Goal: Task Accomplishment & Management: Manage account settings

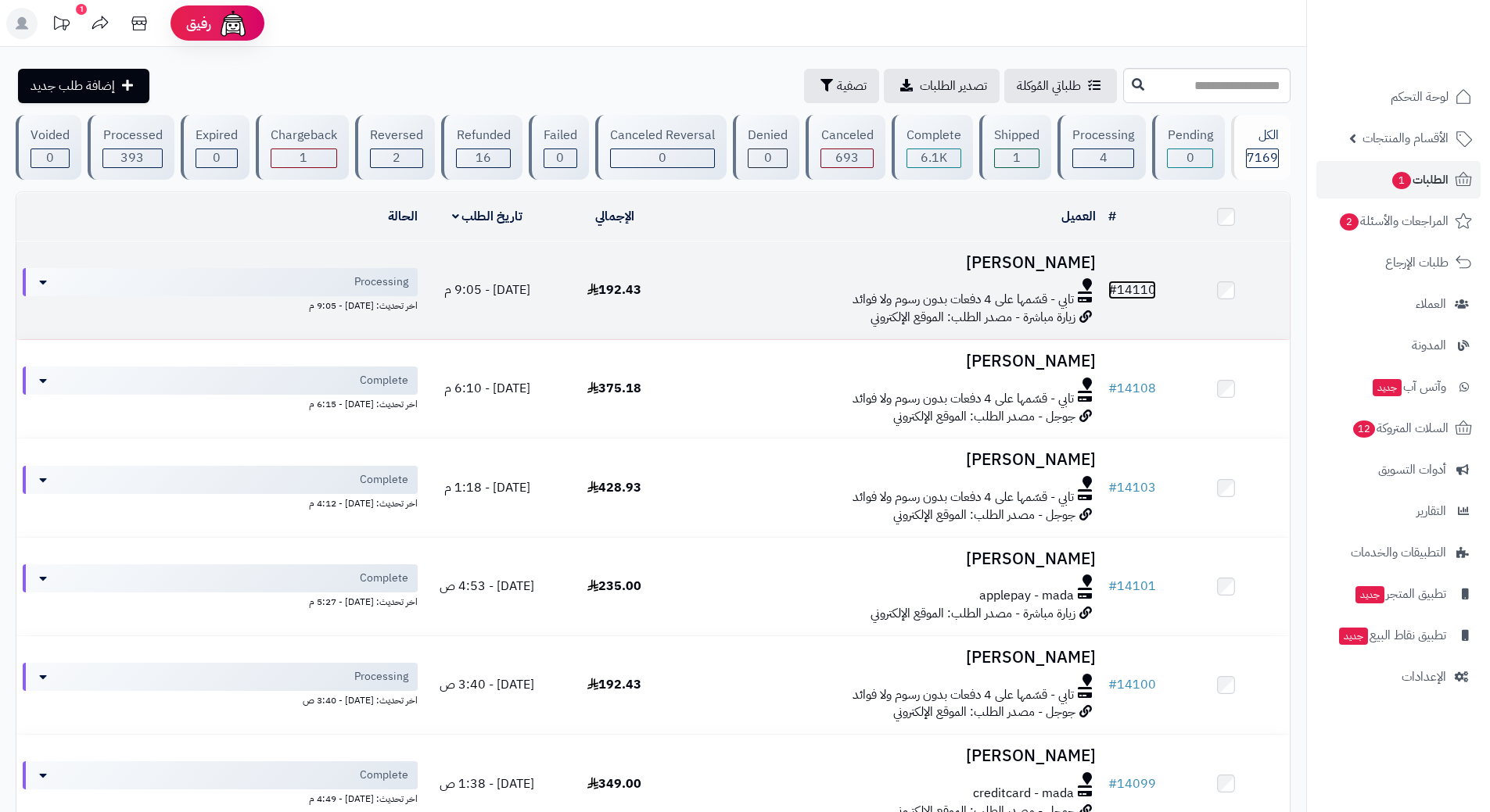
click at [1153, 288] on link "# 14110" at bounding box center [1132, 289] width 48 height 19
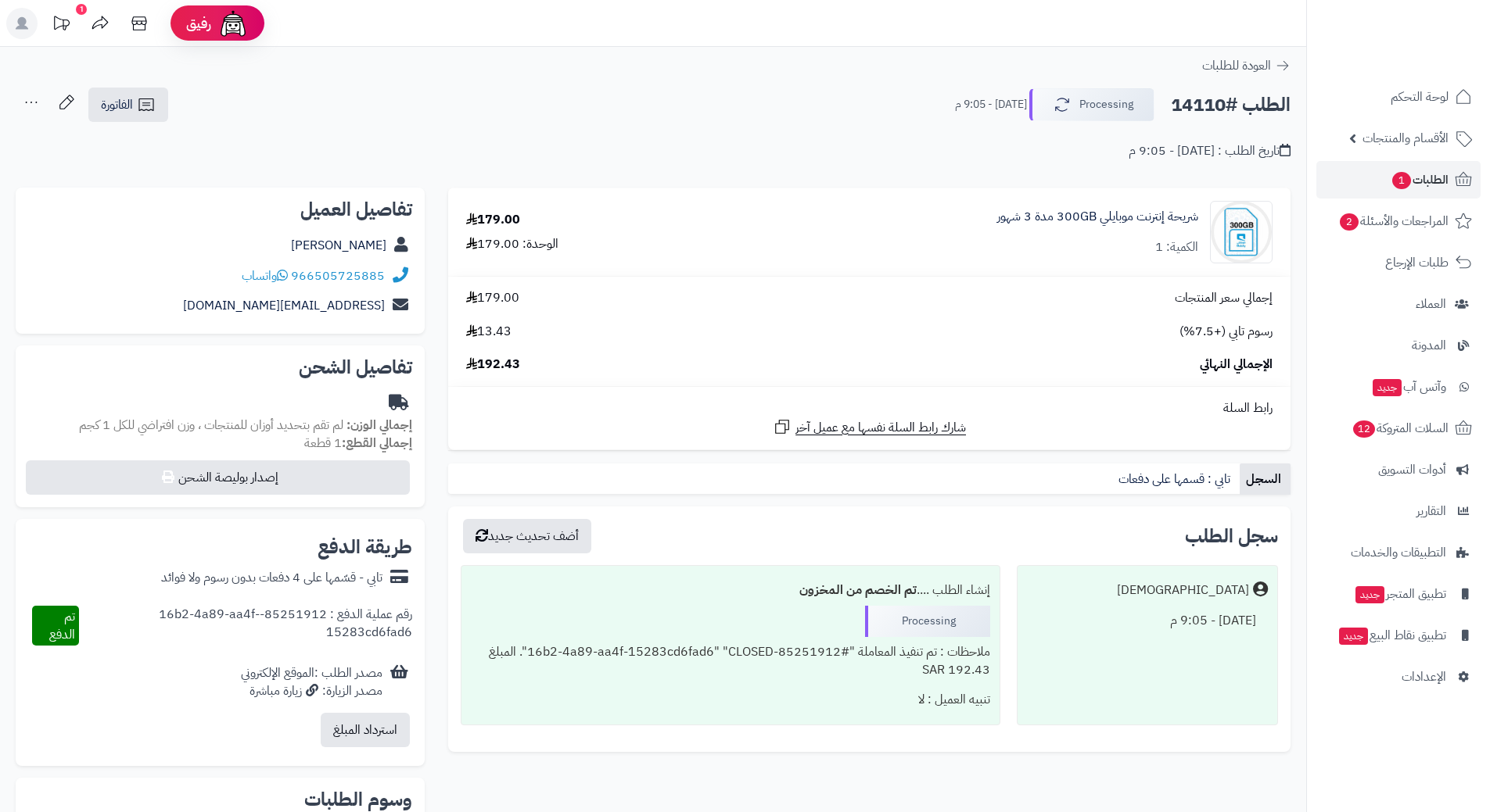
click at [1202, 98] on h2 "الطلب #14110" at bounding box center [1230, 105] width 119 height 32
copy div "الطلب #14110 Processing"
click at [343, 272] on link "966505725885" at bounding box center [338, 275] width 94 height 19
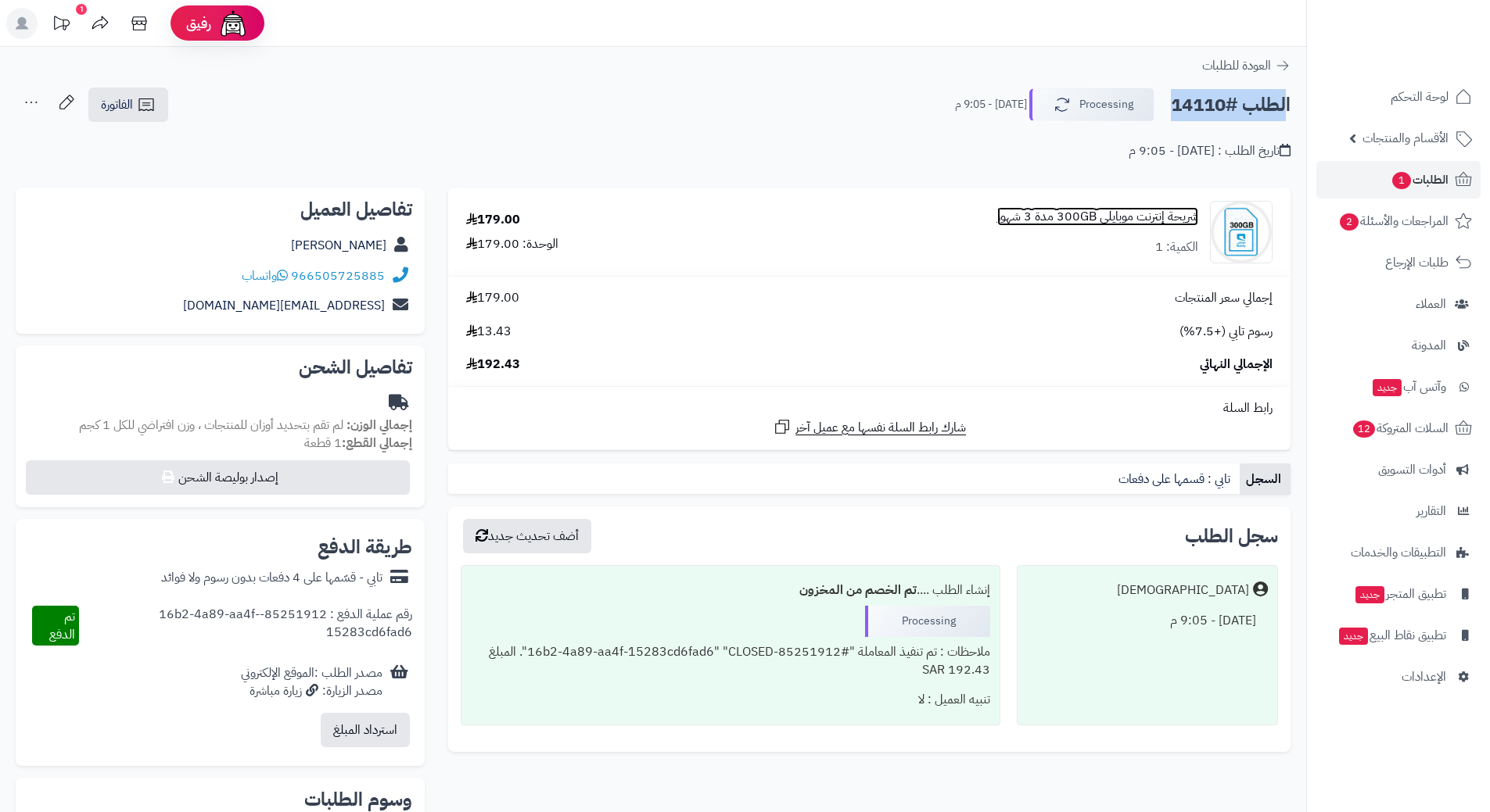
click at [1054, 214] on link "شريحة إنترنت موبايلي 300GB مدة 3 شهور" at bounding box center [1098, 217] width 201 height 18
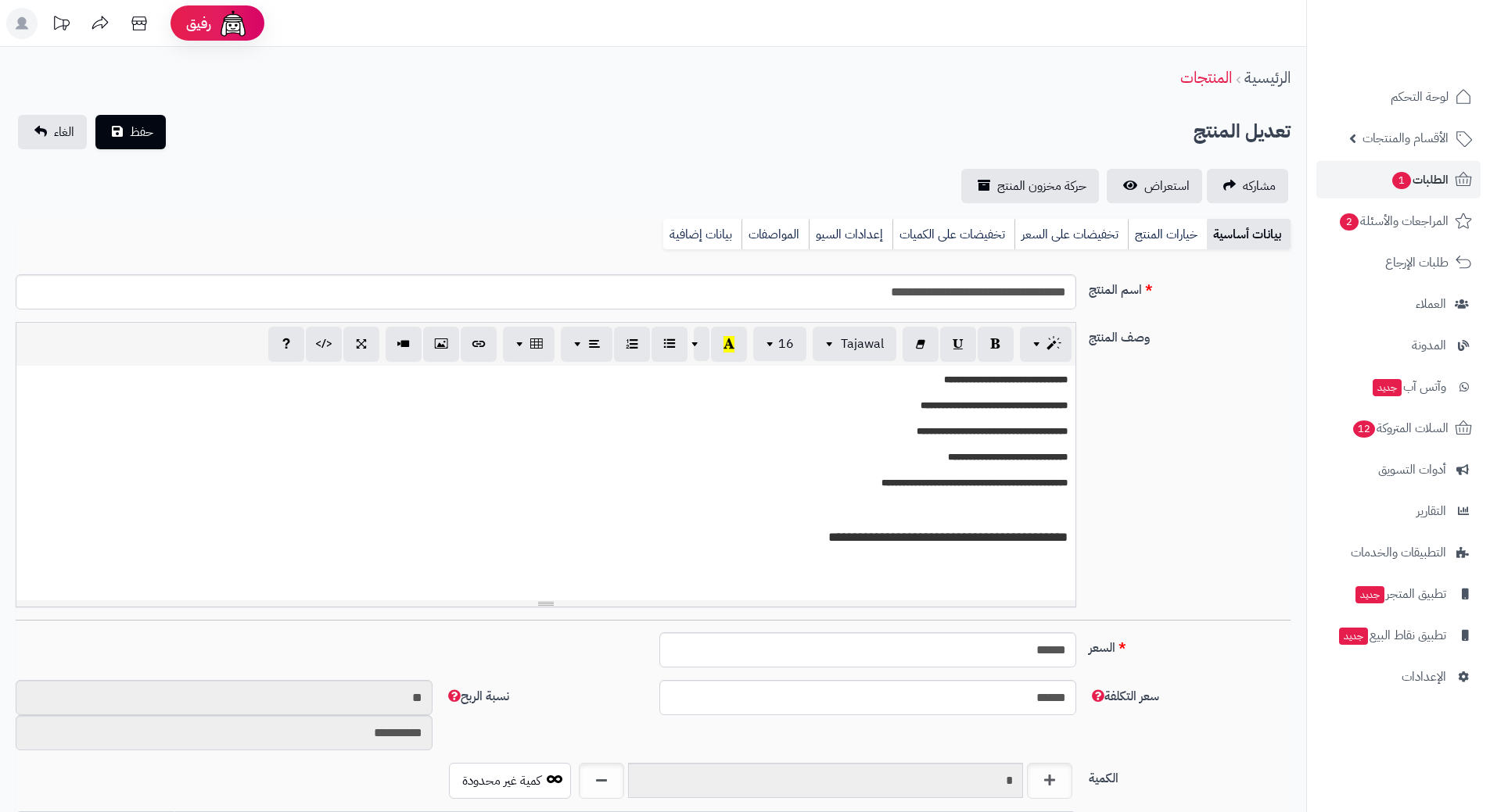
scroll to position [1497, 0]
click at [1000, 286] on input "**********" at bounding box center [546, 292] width 1061 height 36
click at [999, 286] on input "**********" at bounding box center [546, 292] width 1061 height 36
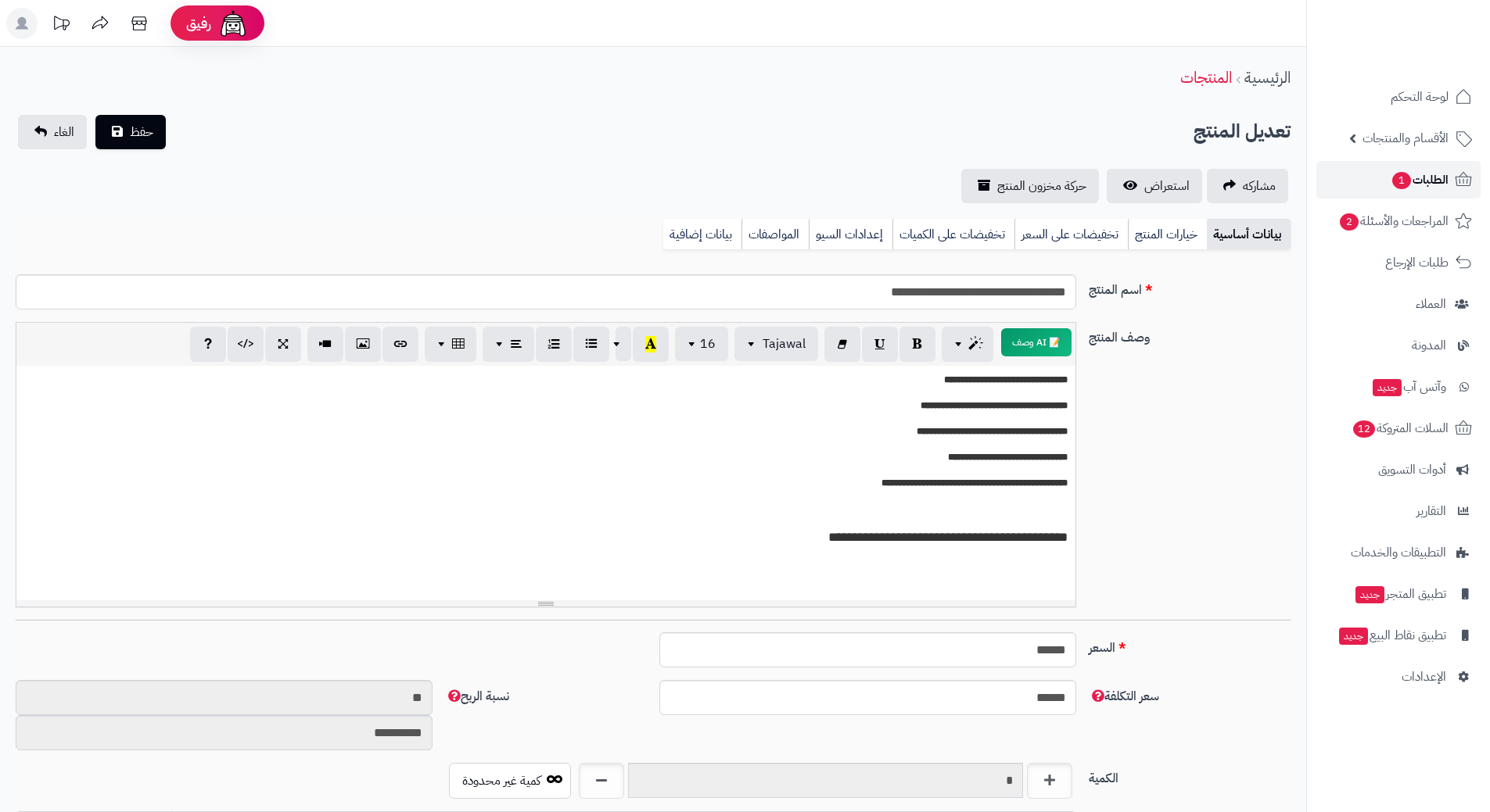
click at [1430, 174] on span "الطلبات 1" at bounding box center [1419, 180] width 58 height 22
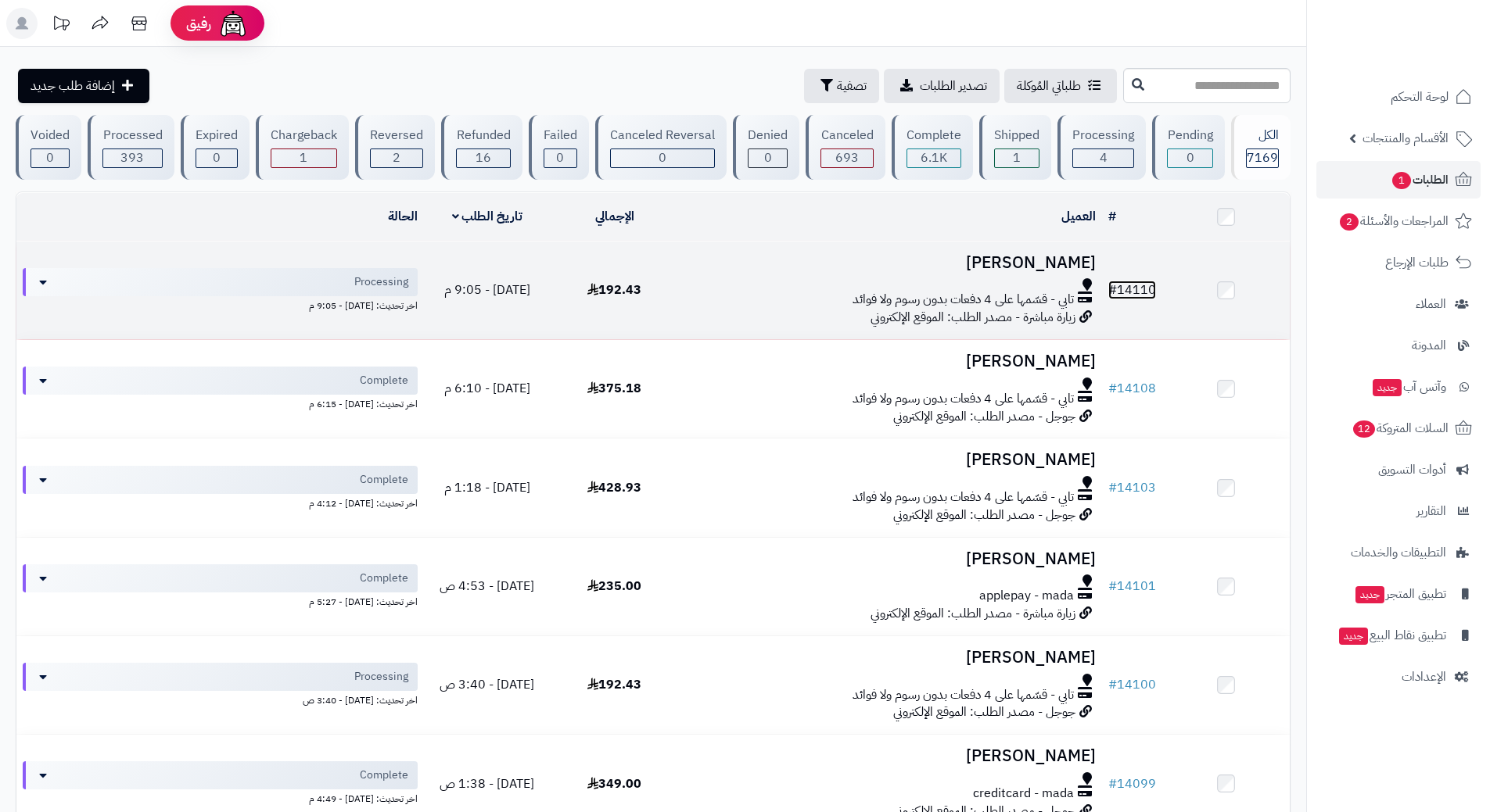
click at [1142, 280] on link "# 14110" at bounding box center [1132, 289] width 48 height 19
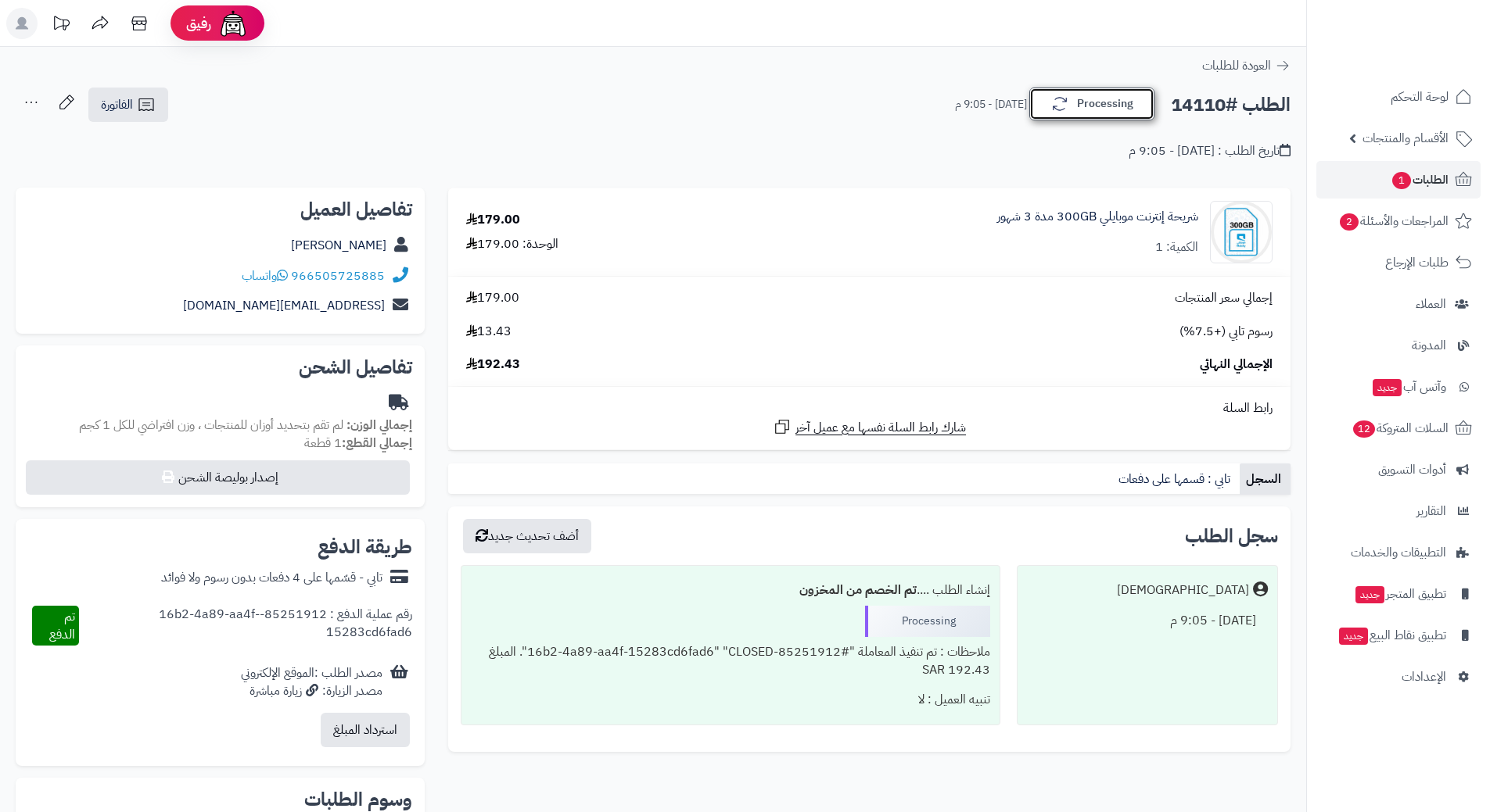
click at [1130, 110] on button "Processing" at bounding box center [1092, 103] width 125 height 33
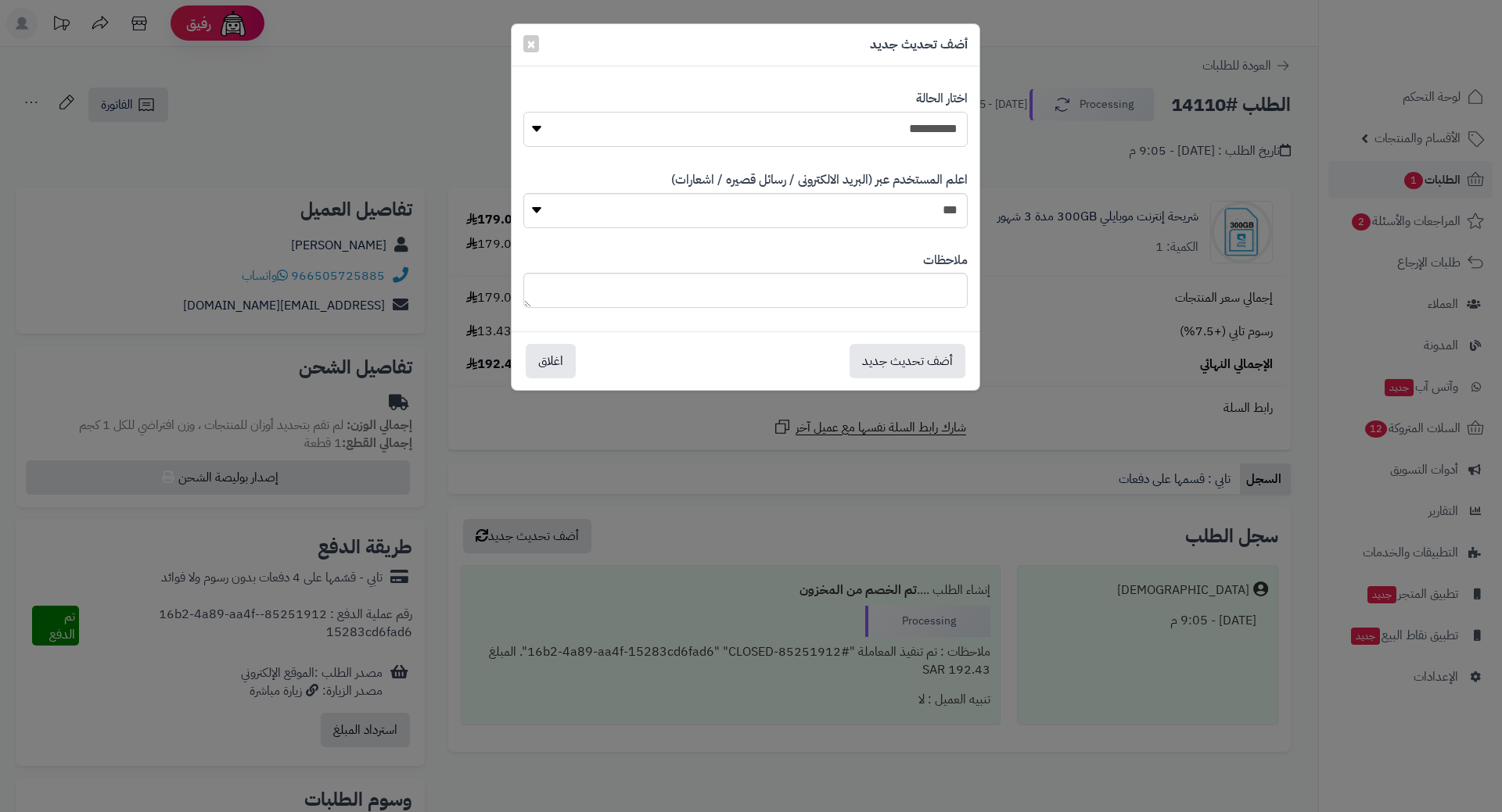
click at [947, 129] on select "**********" at bounding box center [745, 130] width 445 height 36
select select "*"
click at [523, 112] on select "**********" at bounding box center [745, 130] width 445 height 36
click at [916, 357] on button "أضف تحديث جديد" at bounding box center [908, 360] width 116 height 35
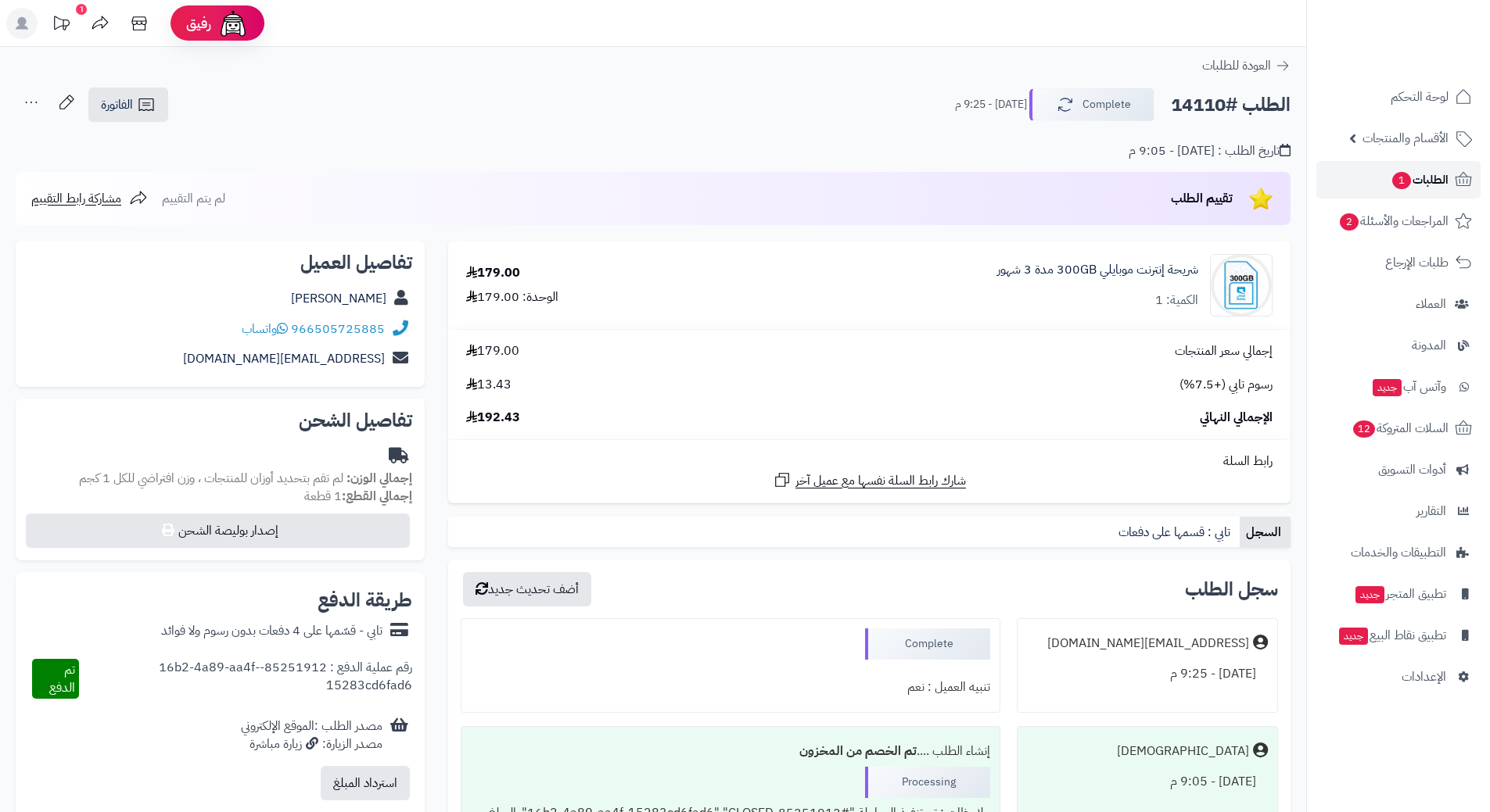
click at [1373, 191] on link "الطلبات 1" at bounding box center [1398, 180] width 164 height 37
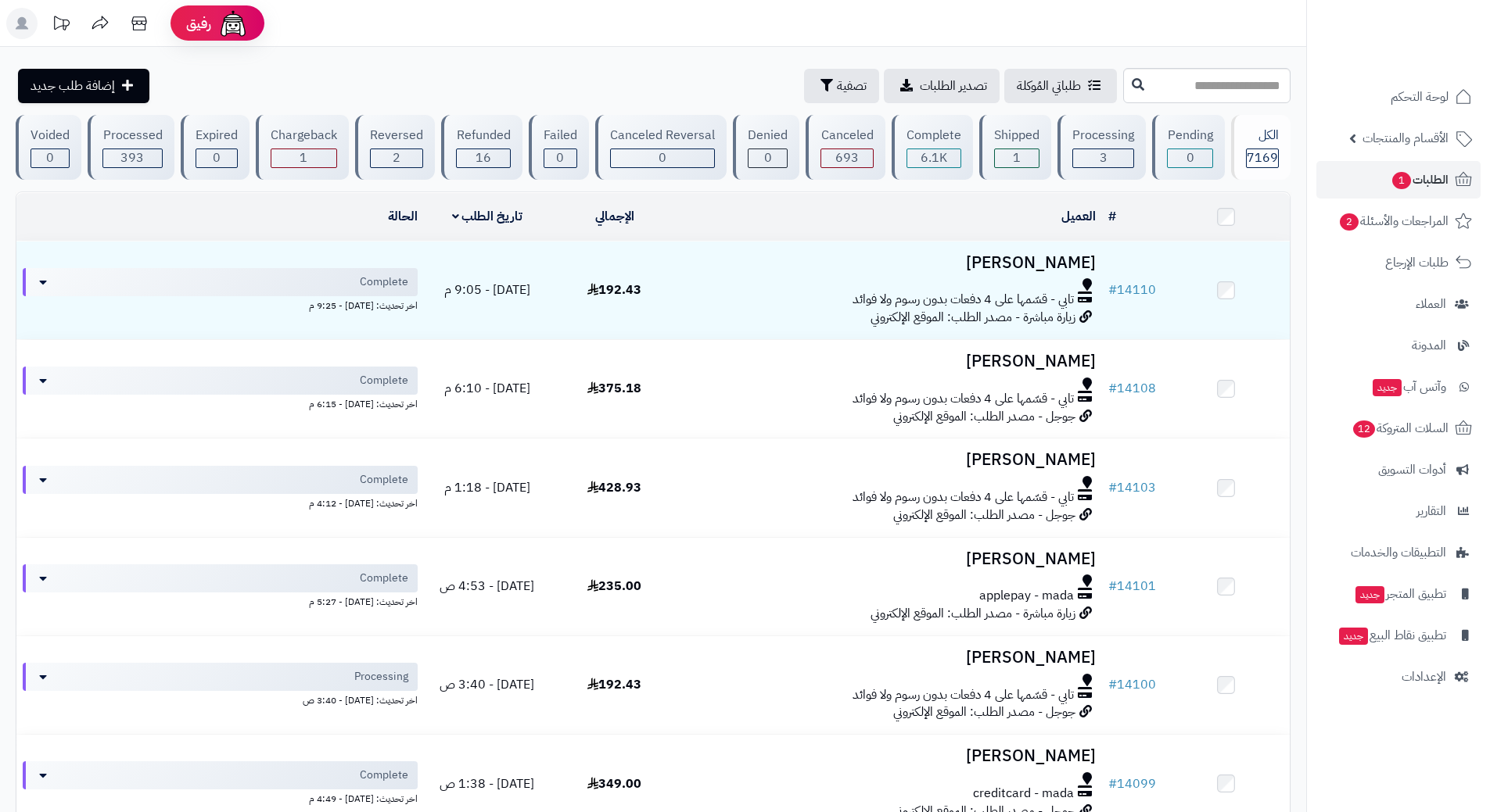
click at [1378, 177] on link "الطلبات 1" at bounding box center [1398, 180] width 164 height 37
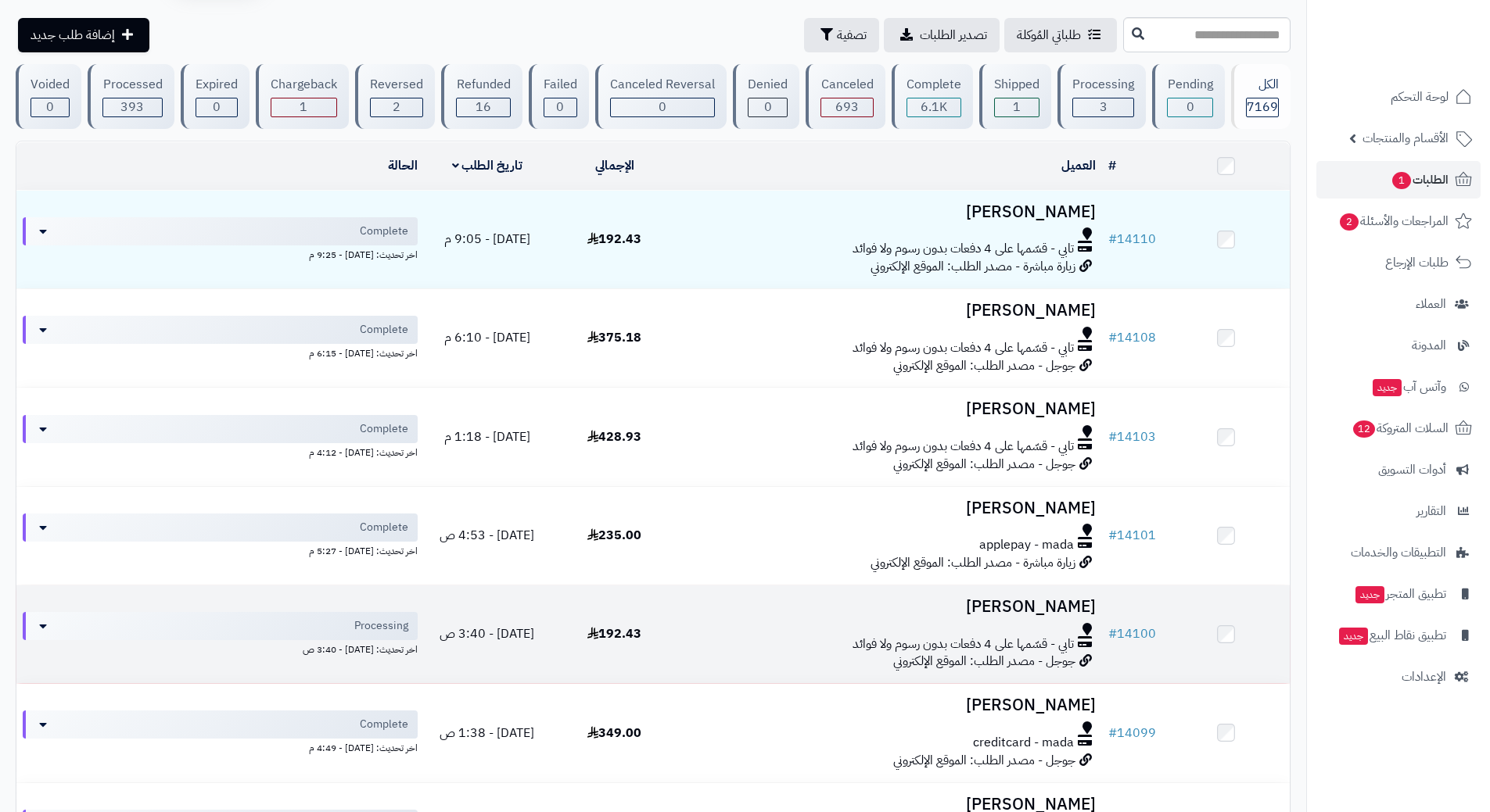
scroll to position [78, 0]
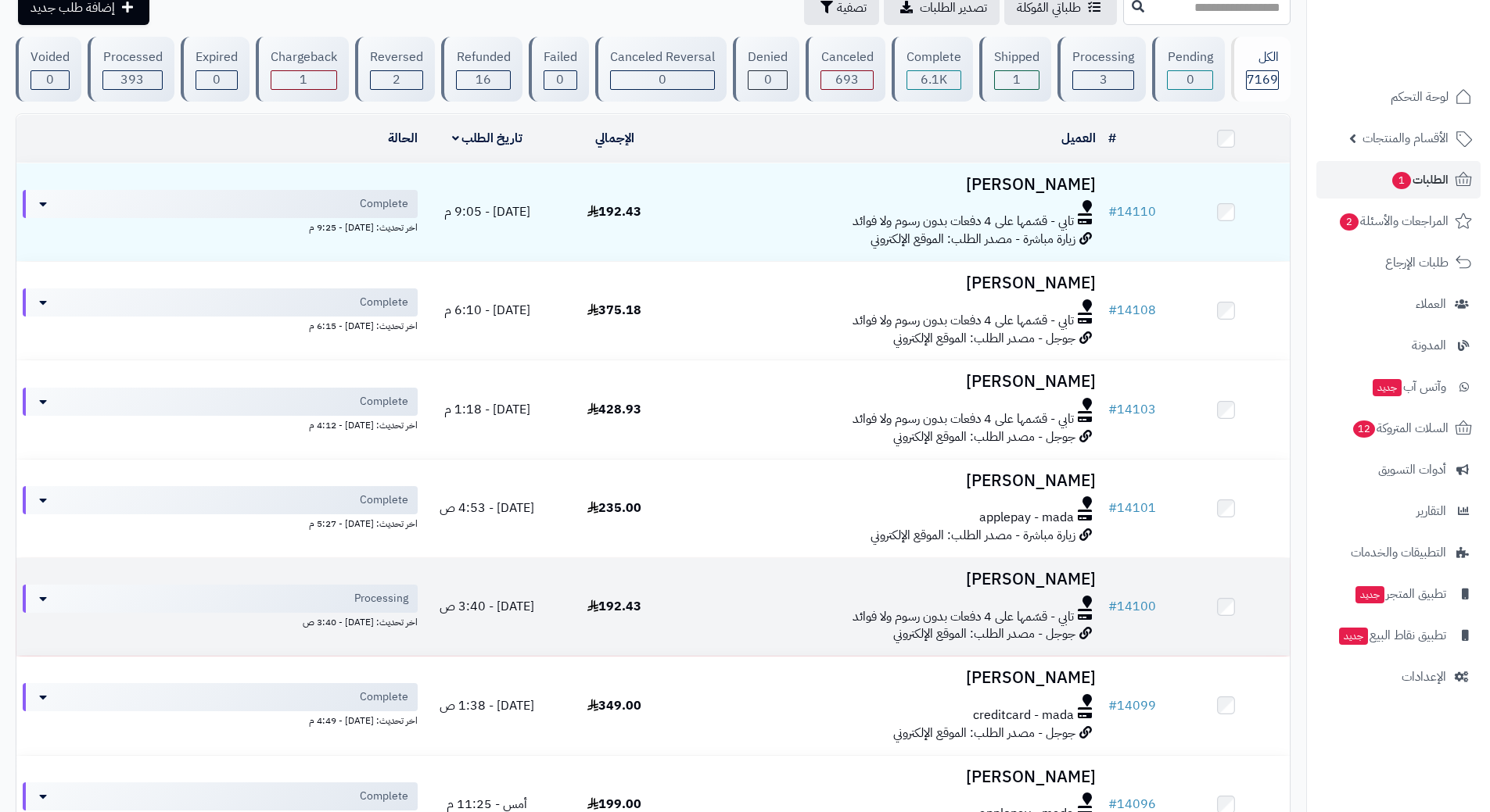
click at [783, 613] on div "تابي - قسّمها على 4 دفعات بدون رسوم ولا فوائد" at bounding box center [890, 617] width 411 height 18
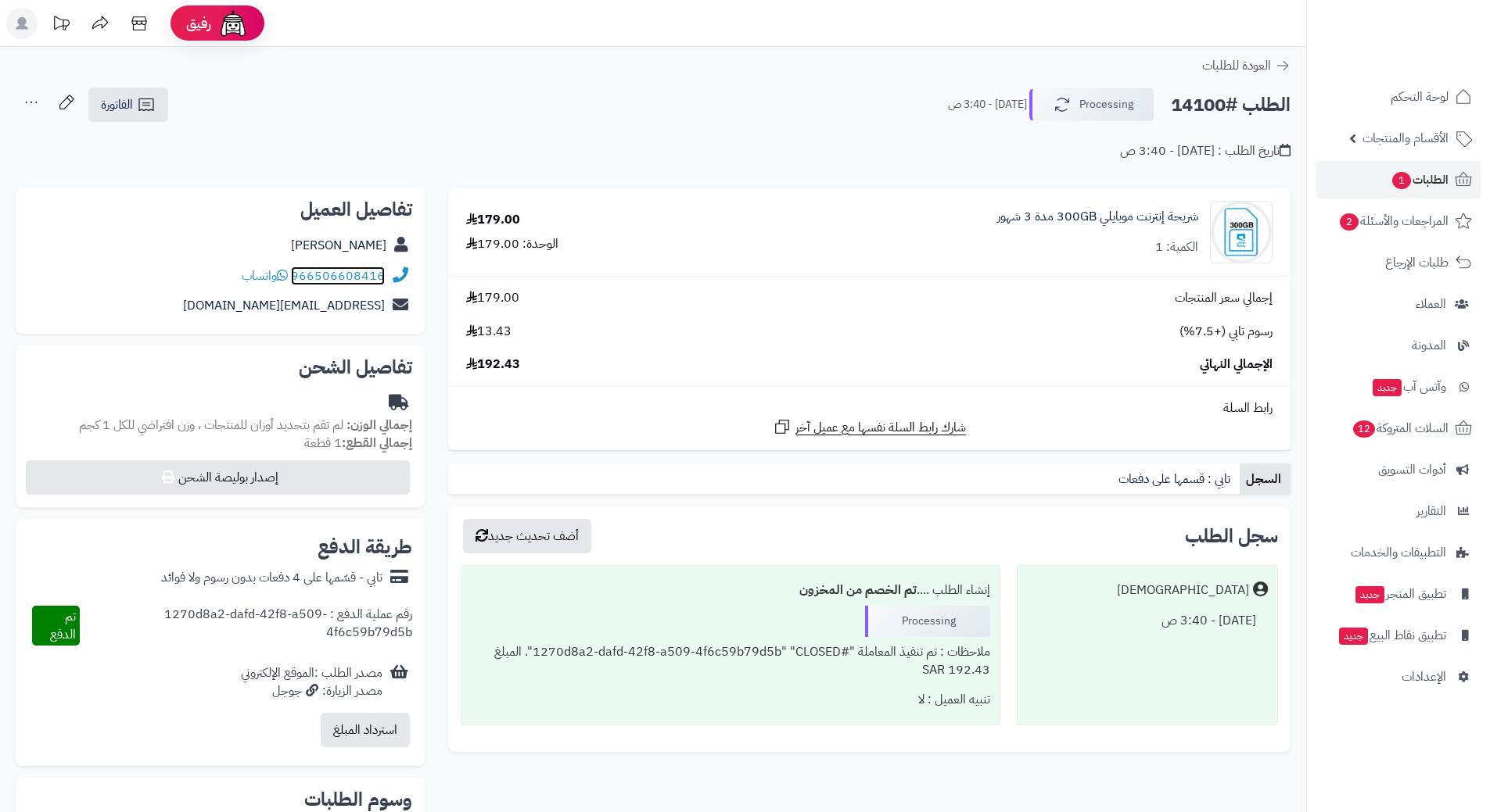
click at [313, 267] on link "966506608416" at bounding box center [338, 275] width 94 height 19
click at [1397, 170] on span "الطلبات 1" at bounding box center [1419, 180] width 58 height 22
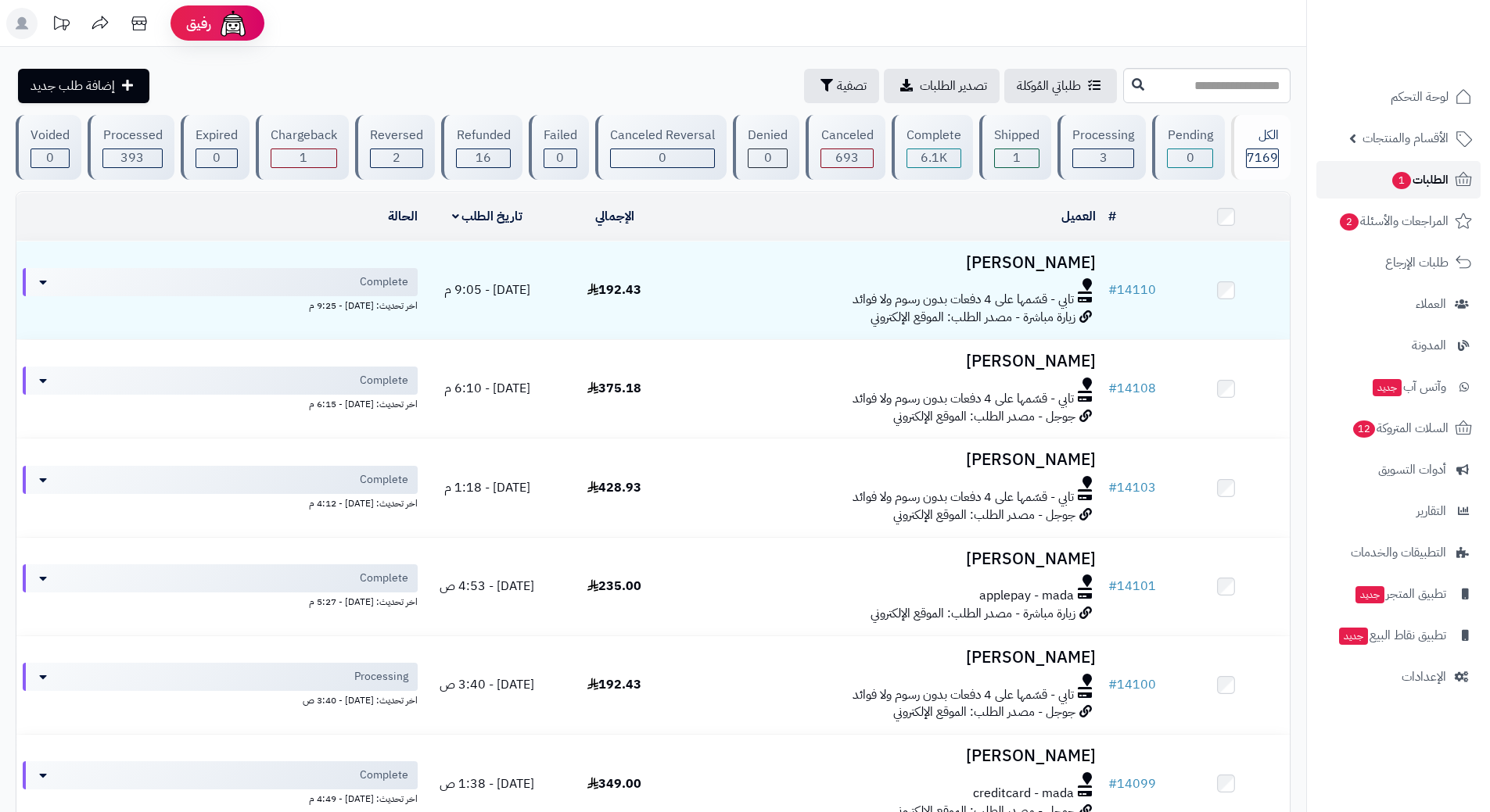
click at [1392, 186] on span "1" at bounding box center [1401, 180] width 19 height 17
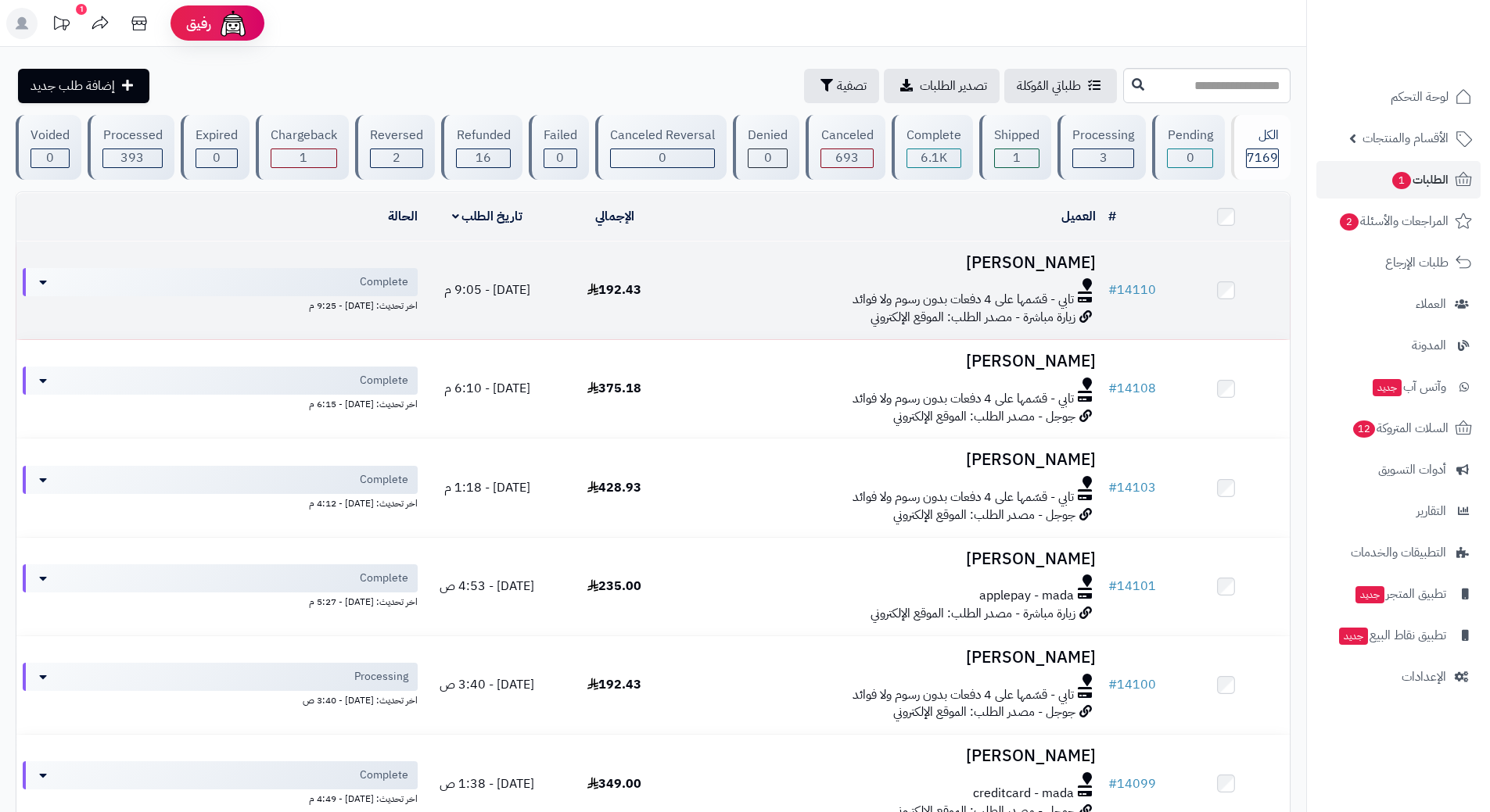
click at [769, 307] on td "ابراهيم اليامي تابي - قسّمها على 4 دفعات بدون رسوم ولا فوائد زيارة مباشرة - مصد…" at bounding box center [890, 290] width 424 height 98
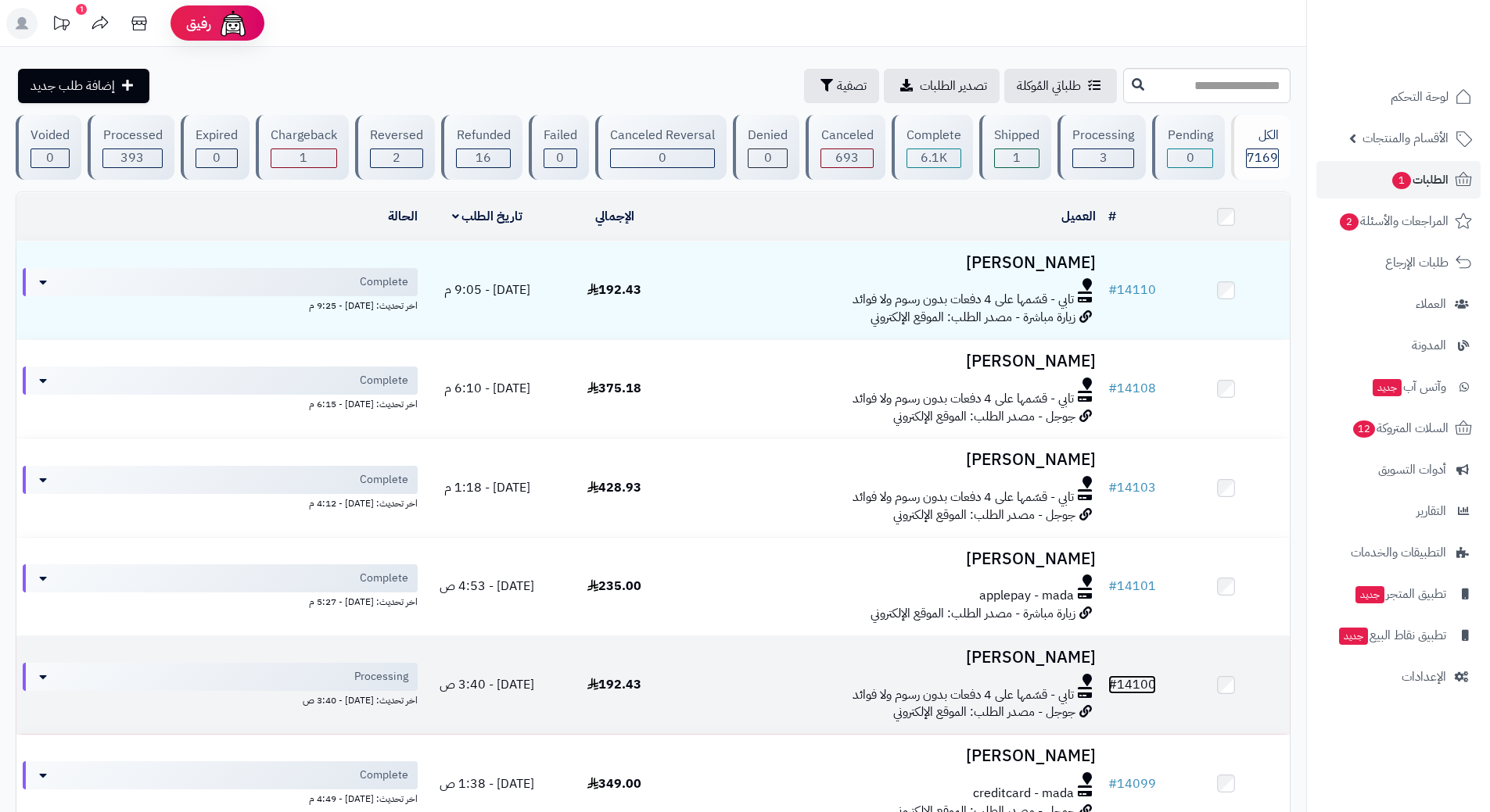
drag, startPoint x: 1119, startPoint y: 677, endPoint x: 1118, endPoint y: 664, distance: 13.0
click at [1119, 677] on link "# 14100" at bounding box center [1132, 685] width 48 height 19
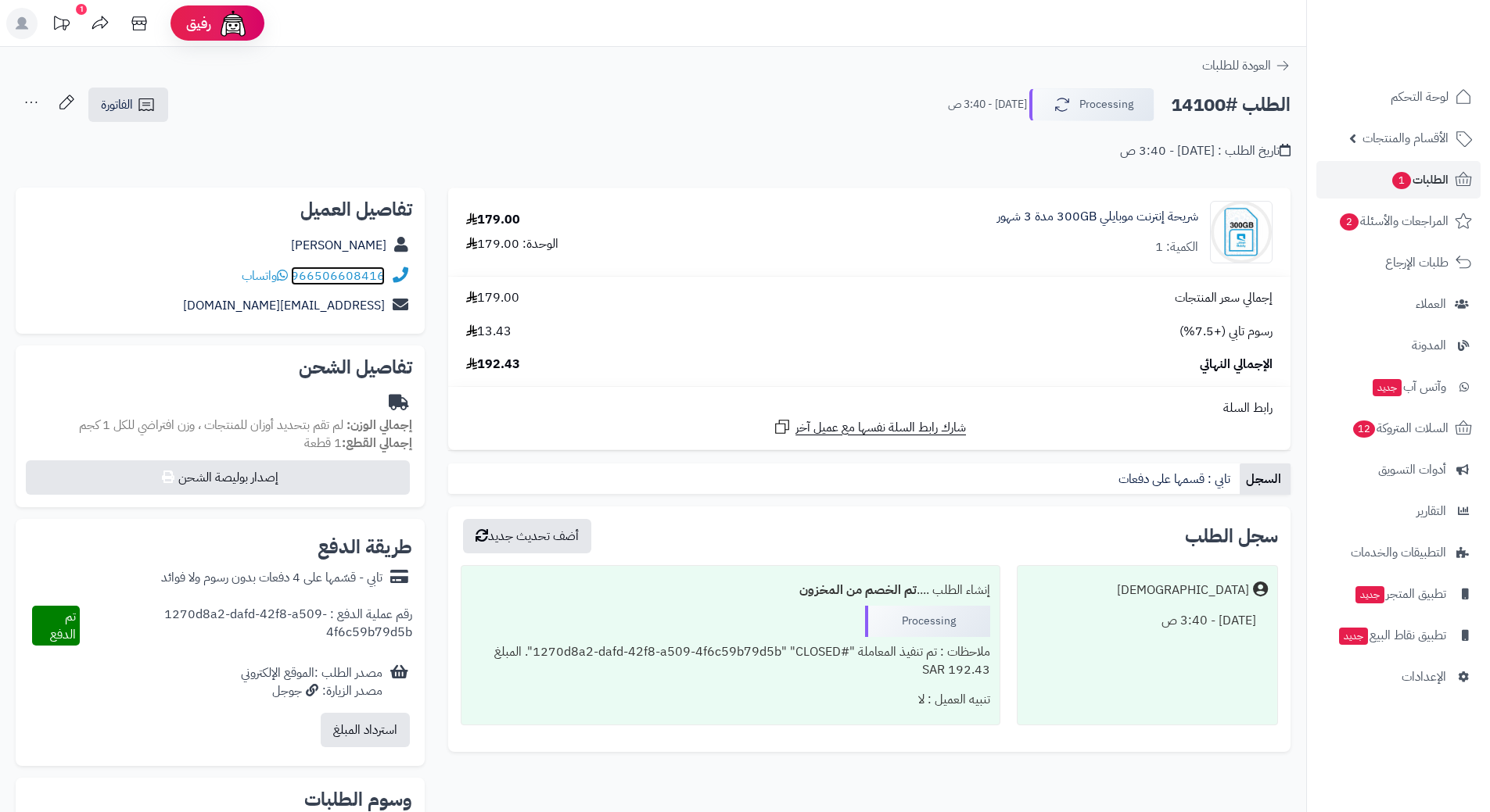
click at [349, 272] on link "966506608416" at bounding box center [338, 275] width 94 height 19
